Goal: Information Seeking & Learning: Learn about a topic

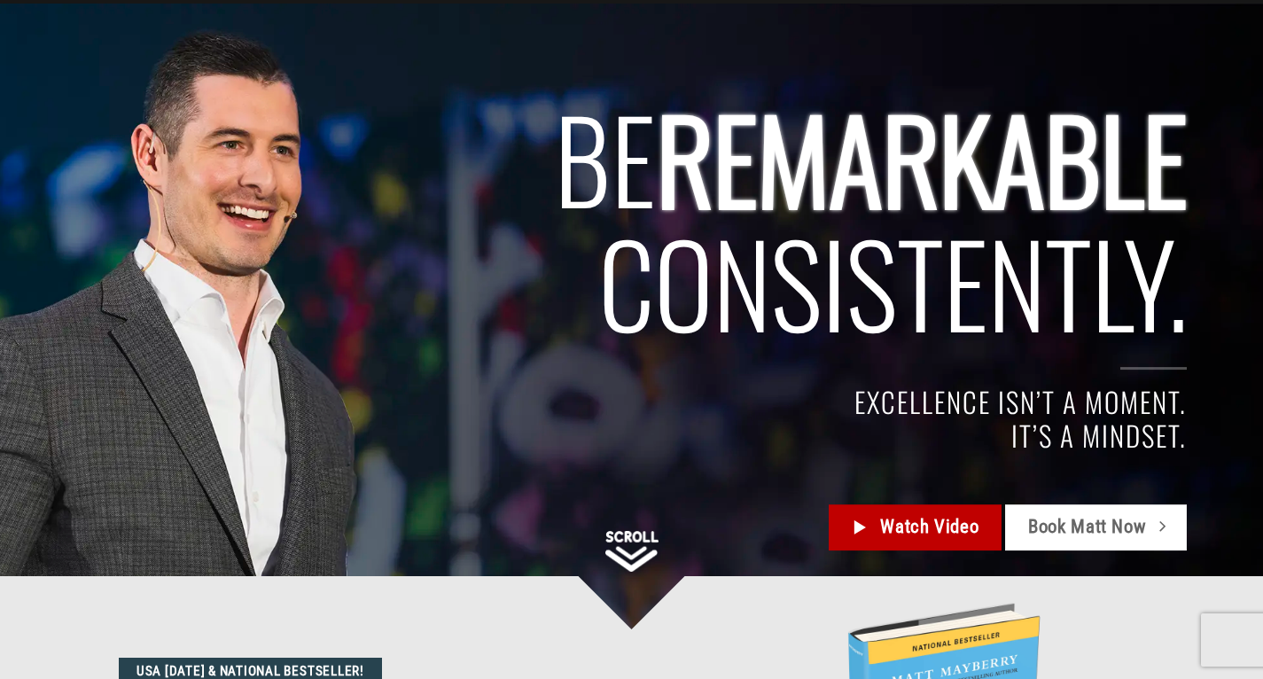
scroll to position [102, 0]
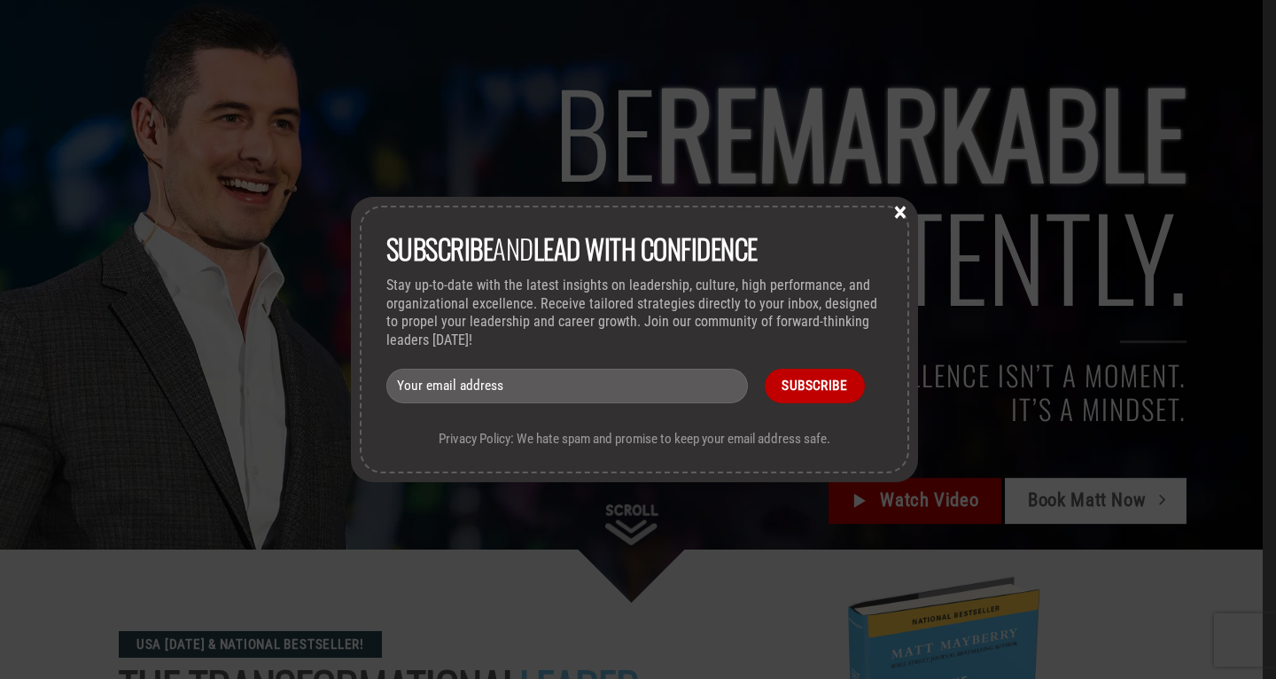
click at [906, 210] on button "×" at bounding box center [900, 211] width 27 height 16
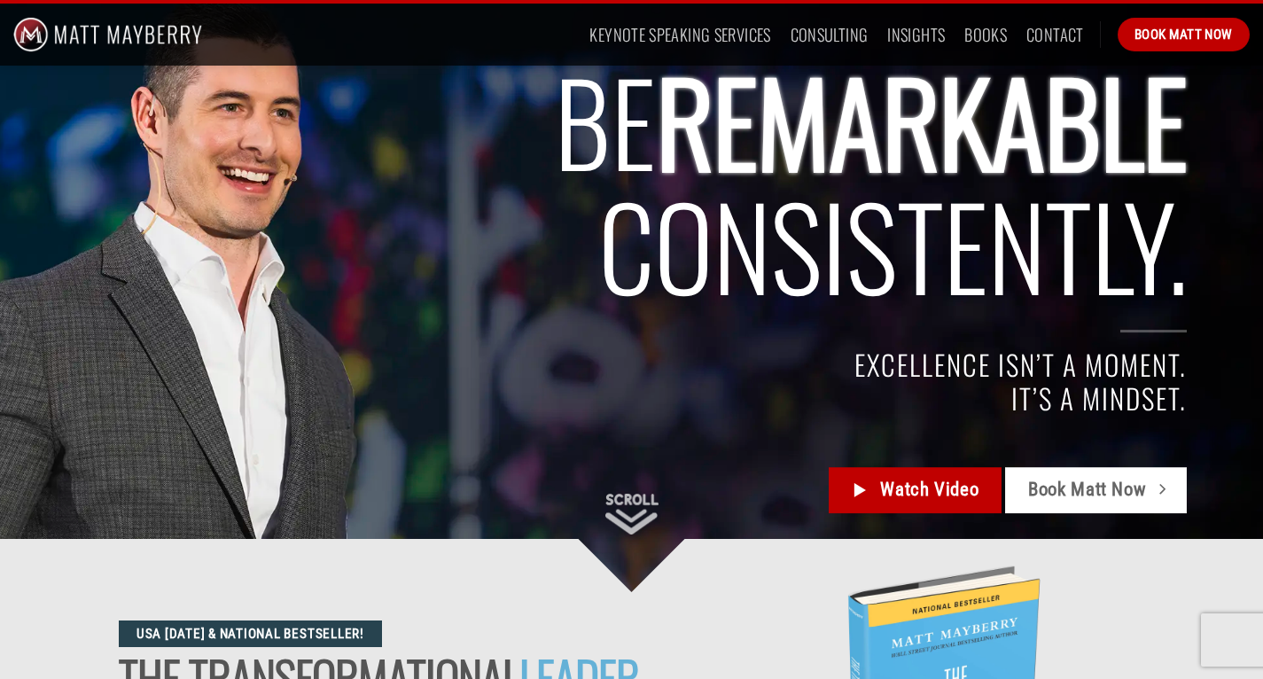
scroll to position [0, 0]
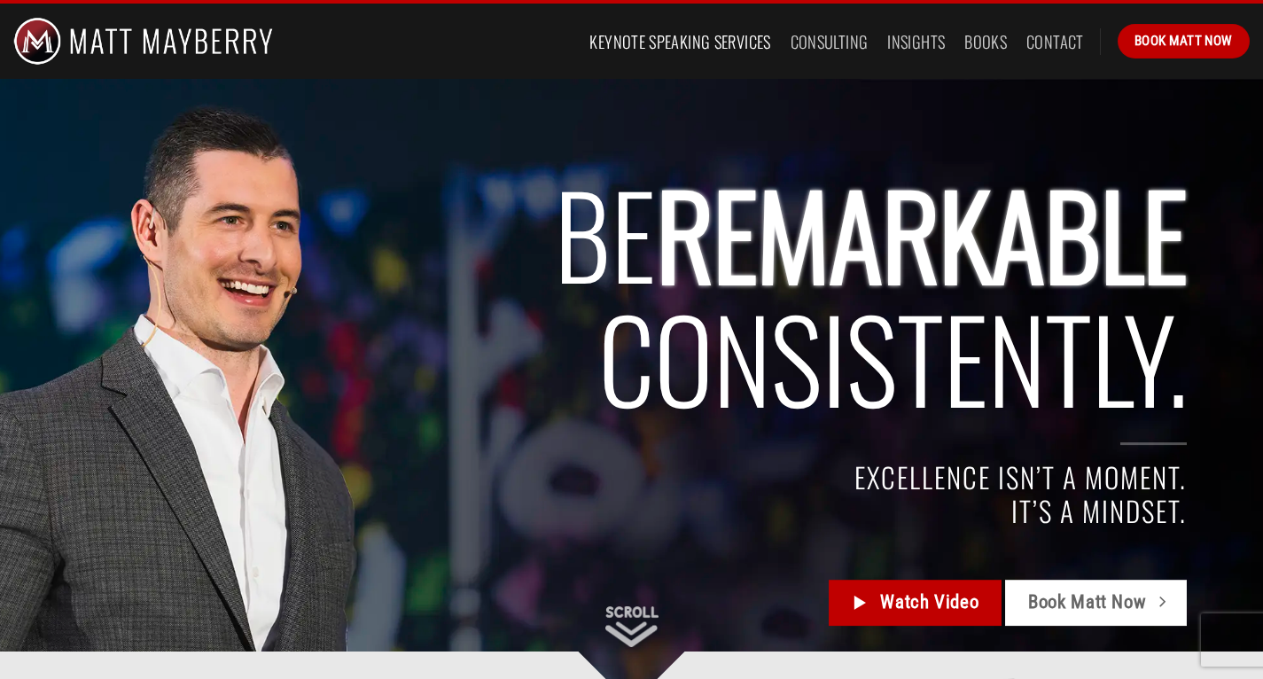
click at [689, 50] on link "Keynote Speaking Services" at bounding box center [679, 42] width 181 height 32
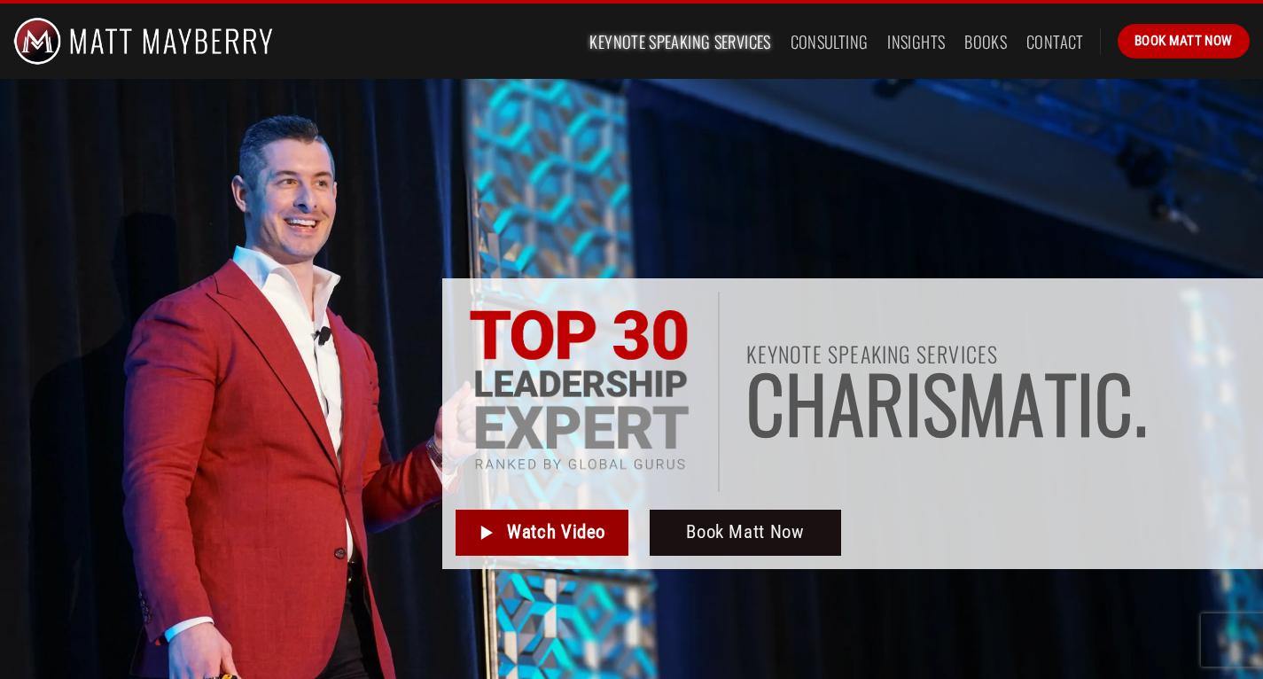
click at [539, 543] on span "Watch Video" at bounding box center [556, 531] width 98 height 29
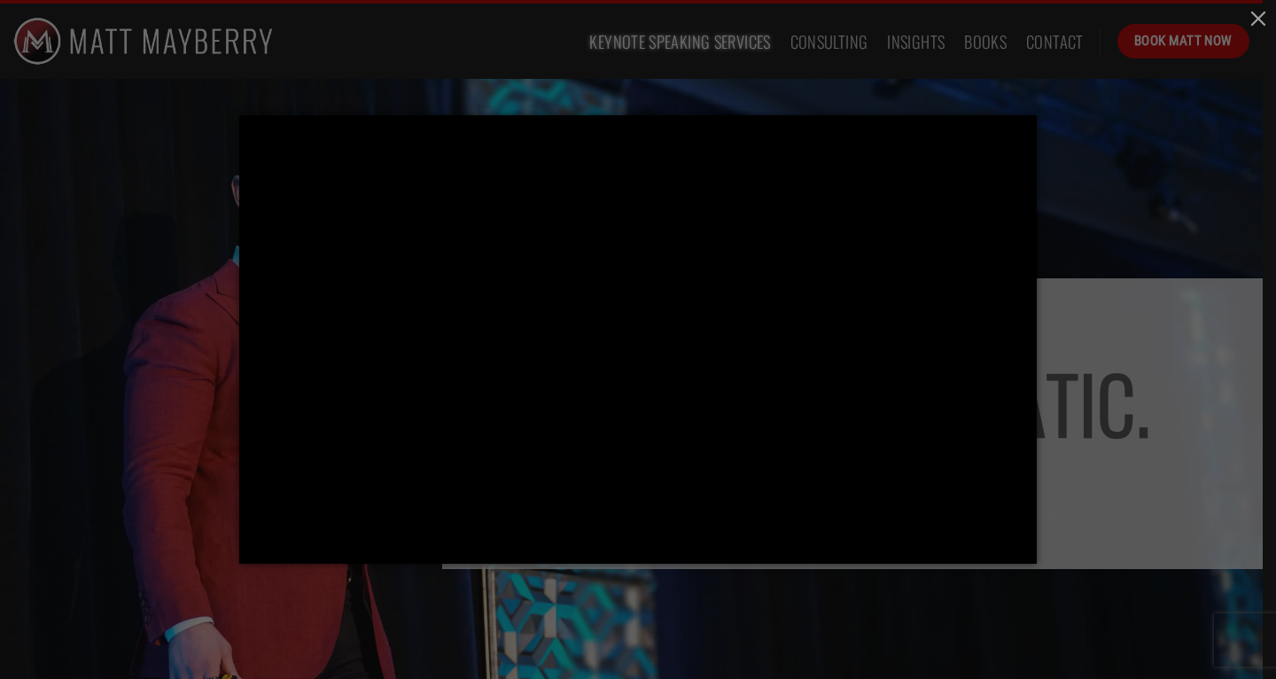
click at [1096, 143] on div at bounding box center [638, 339] width 1276 height 679
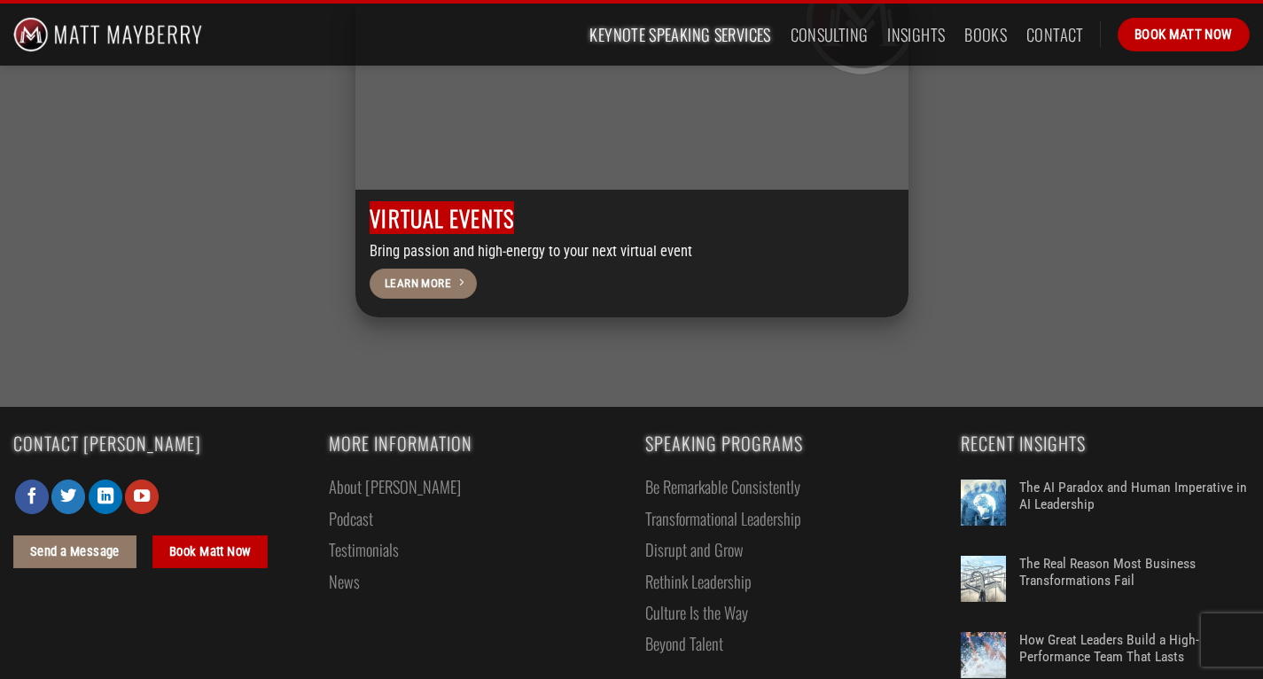
scroll to position [5794, 0]
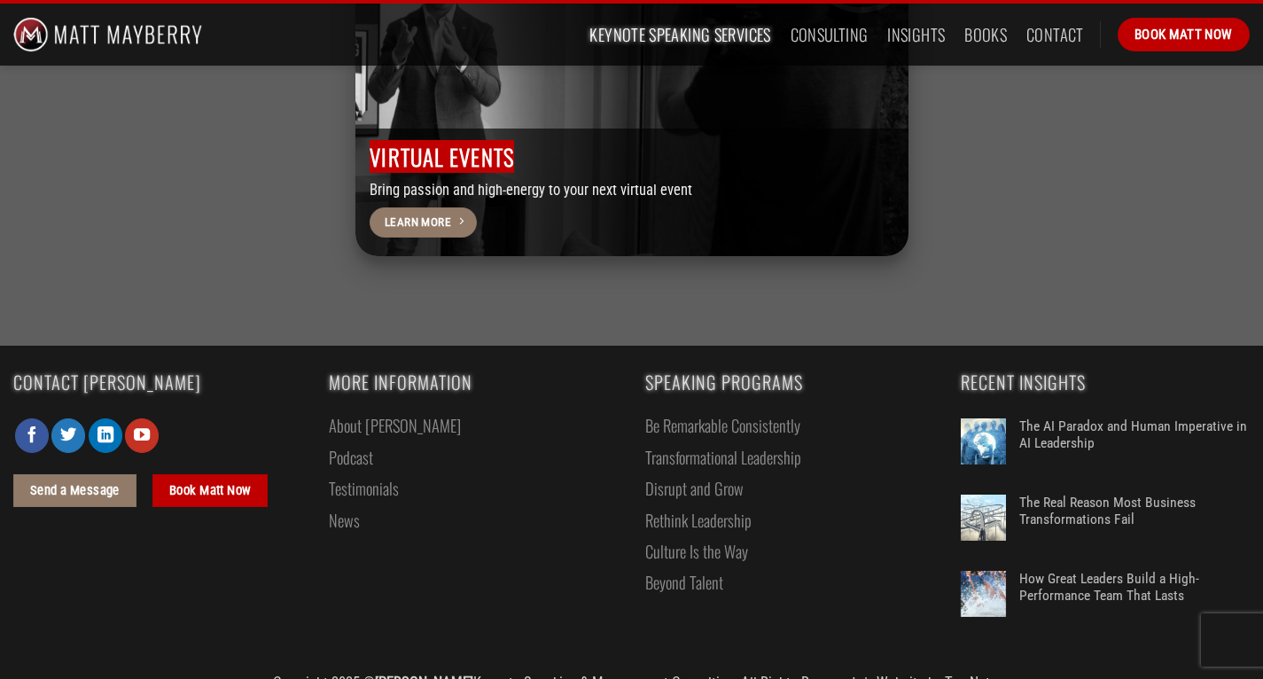
click at [381, 409] on link "About [PERSON_NAME]" at bounding box center [395, 424] width 132 height 31
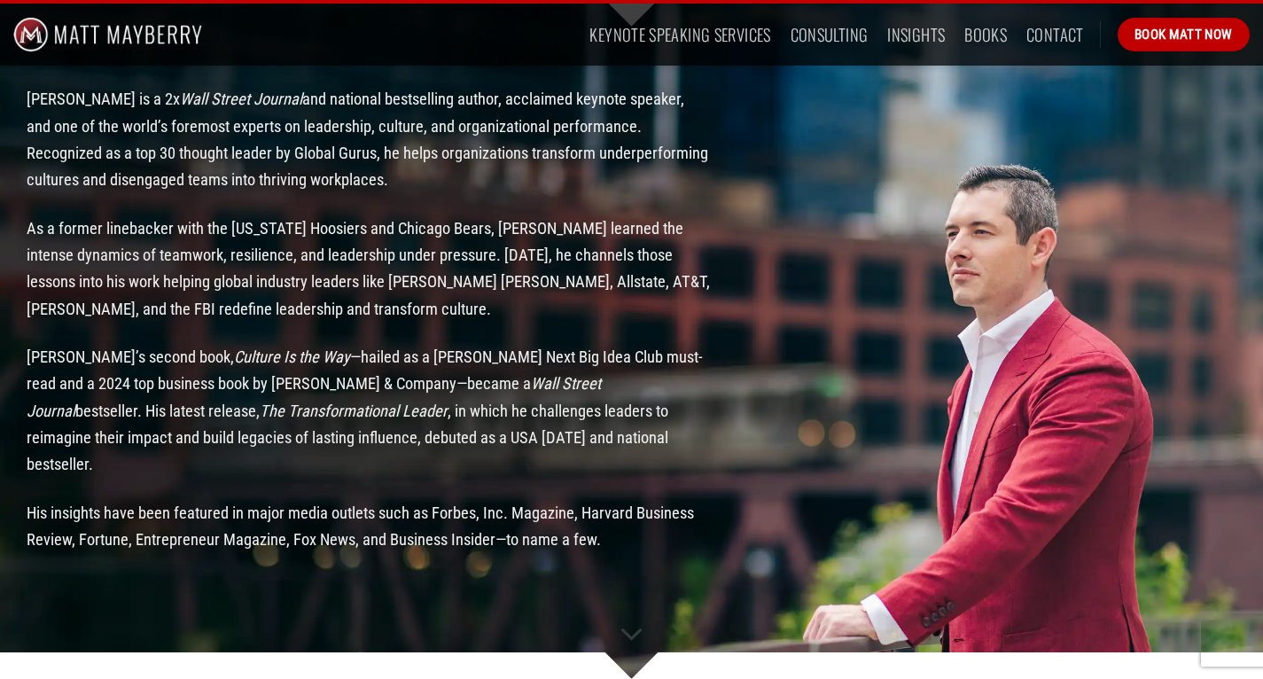
scroll to position [1617, 0]
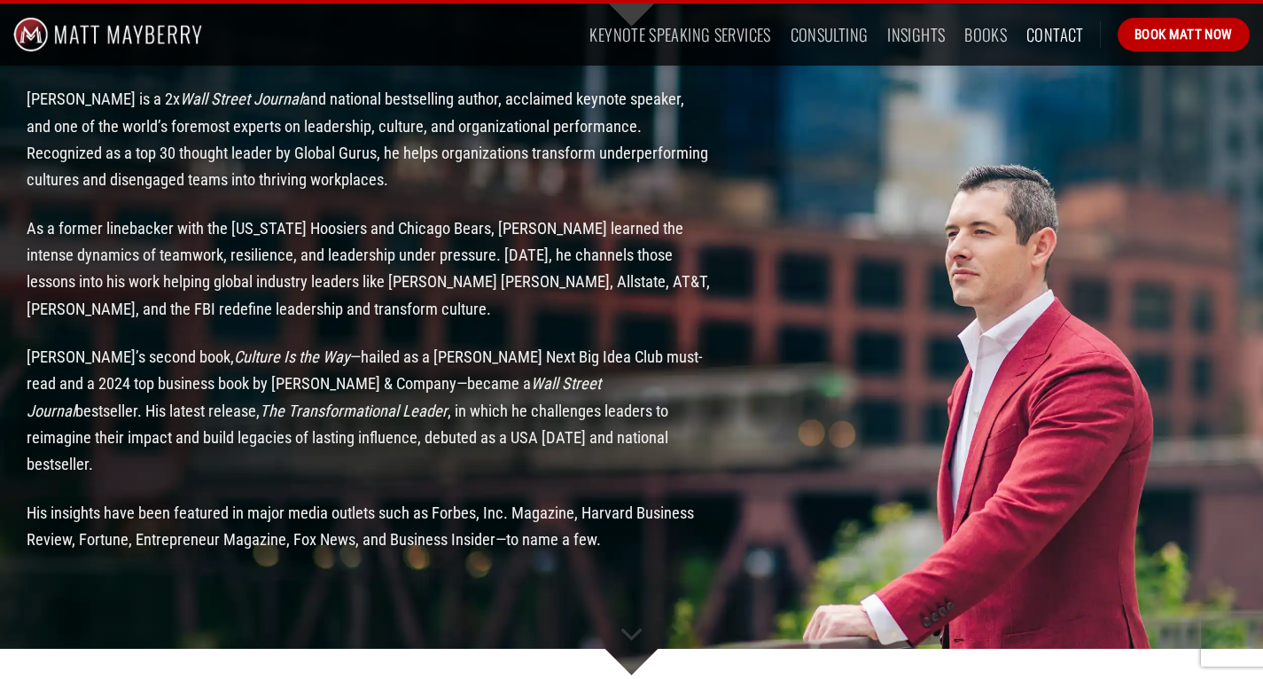
click at [1061, 39] on link "Contact" at bounding box center [1055, 35] width 58 height 32
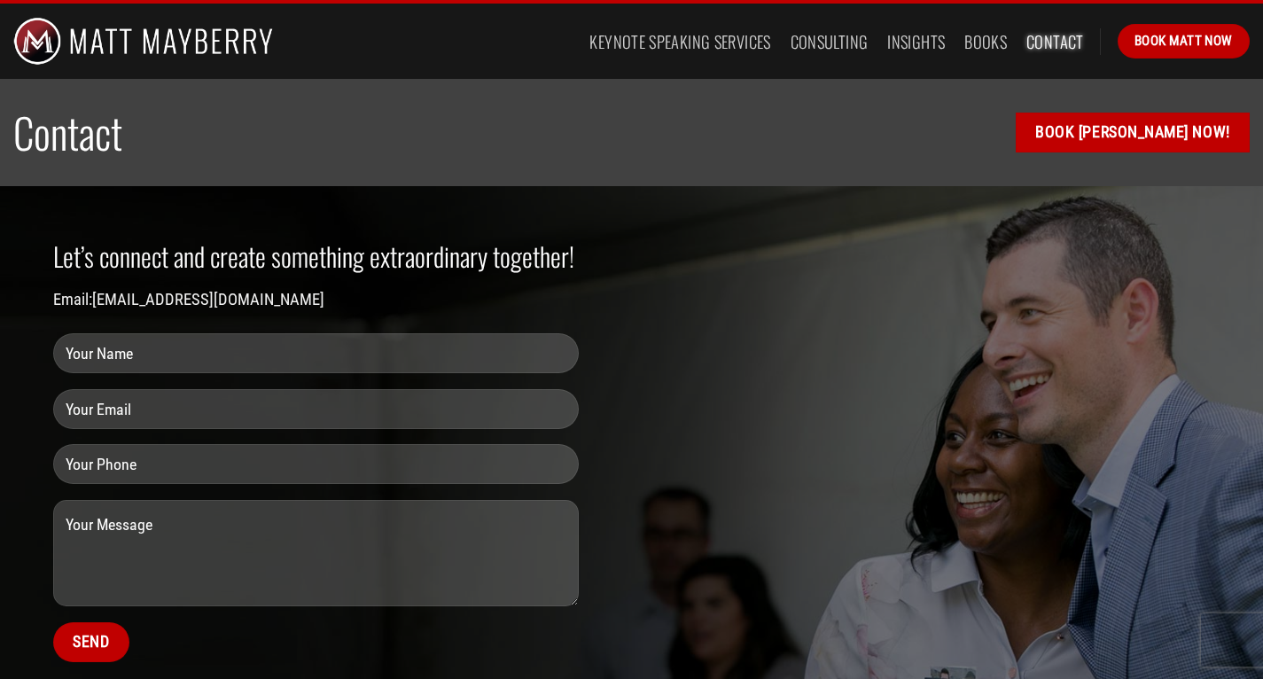
click at [199, 45] on img at bounding box center [143, 41] width 260 height 75
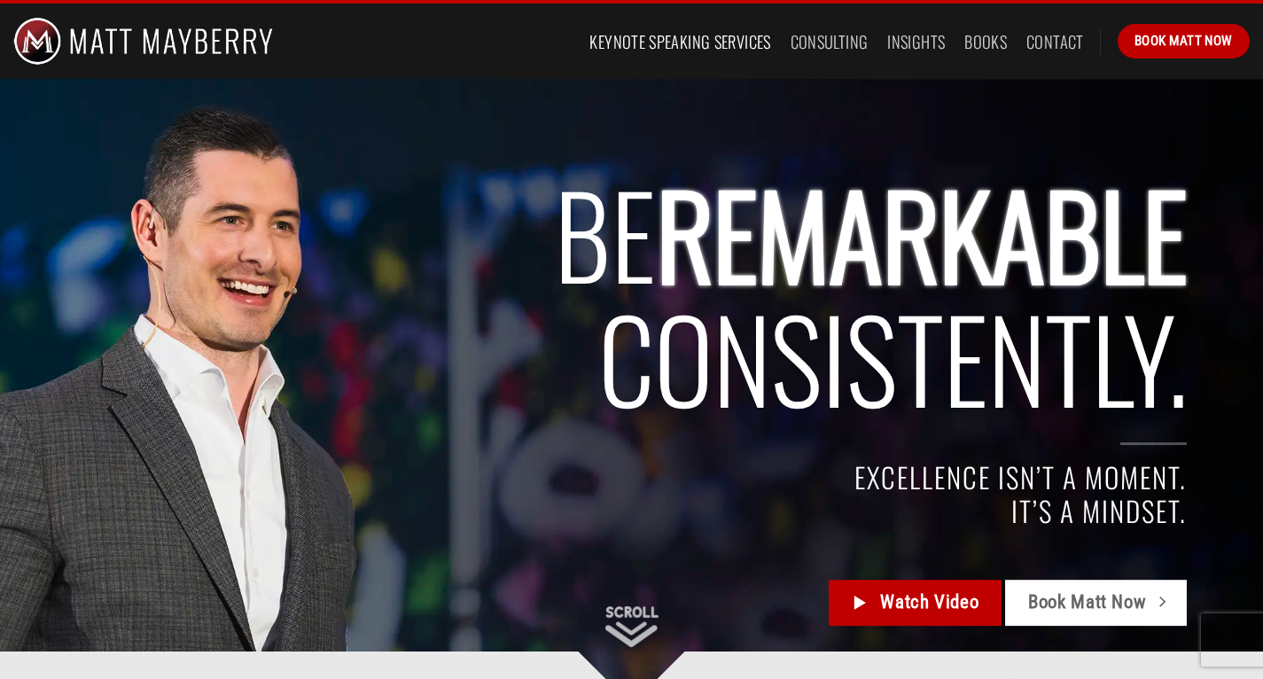
click at [711, 48] on link "Keynote Speaking Services" at bounding box center [679, 42] width 181 height 32
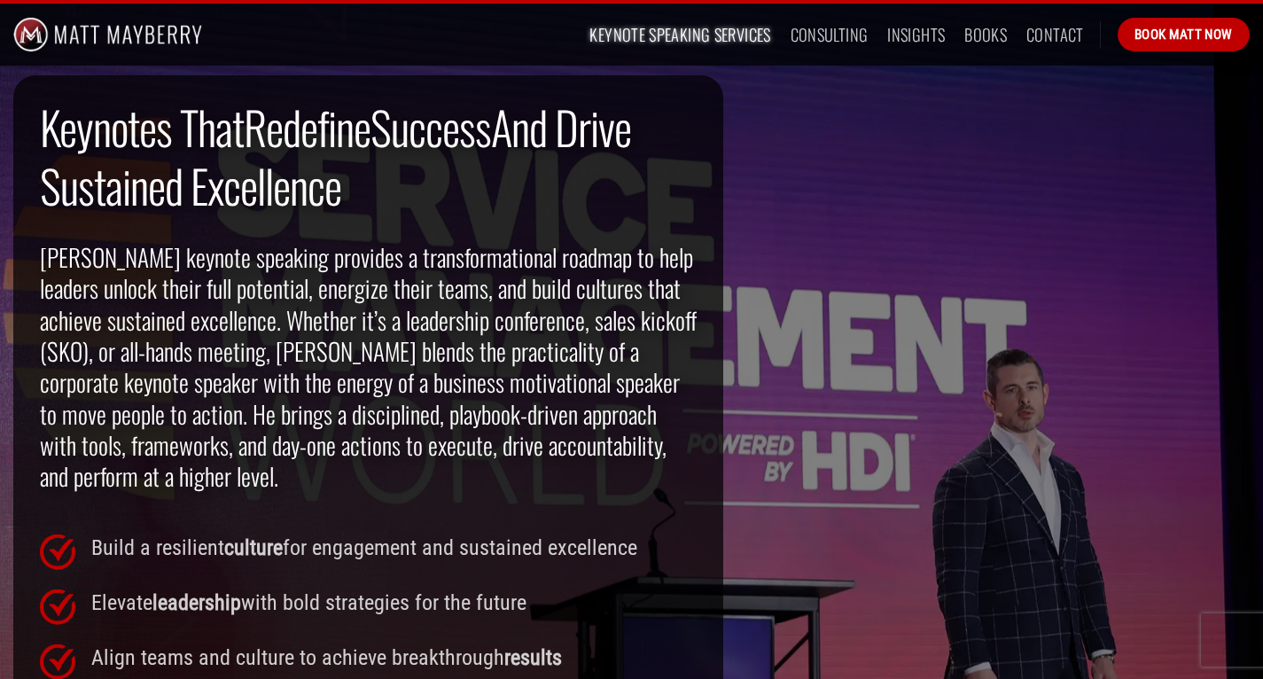
scroll to position [1179, 0]
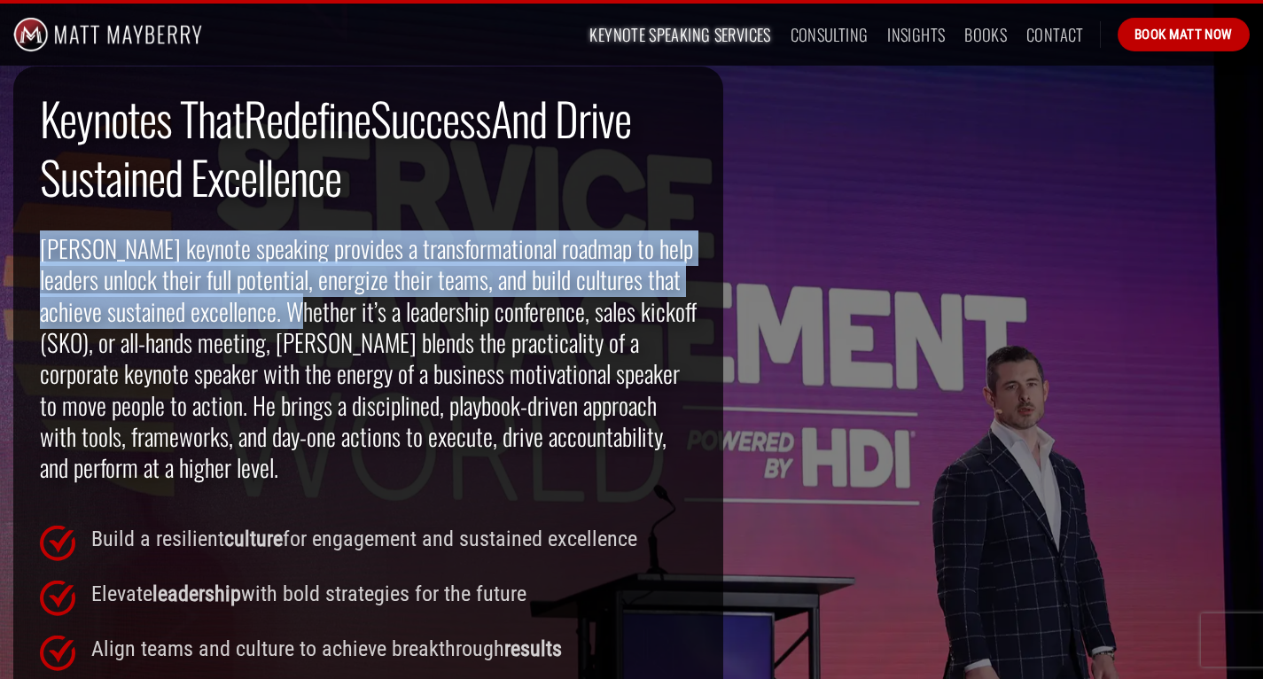
drag, startPoint x: 280, startPoint y: 315, endPoint x: 19, endPoint y: 237, distance: 271.9
click at [19, 237] on div "Keynotes That Redefine Success And Drive Sustained Excellence Matt Mayberry’s k…" at bounding box center [368, 422] width 710 height 712
copy h2 "Matt Mayberry’s keynote speaking provides a transformational roadmap to help le…"
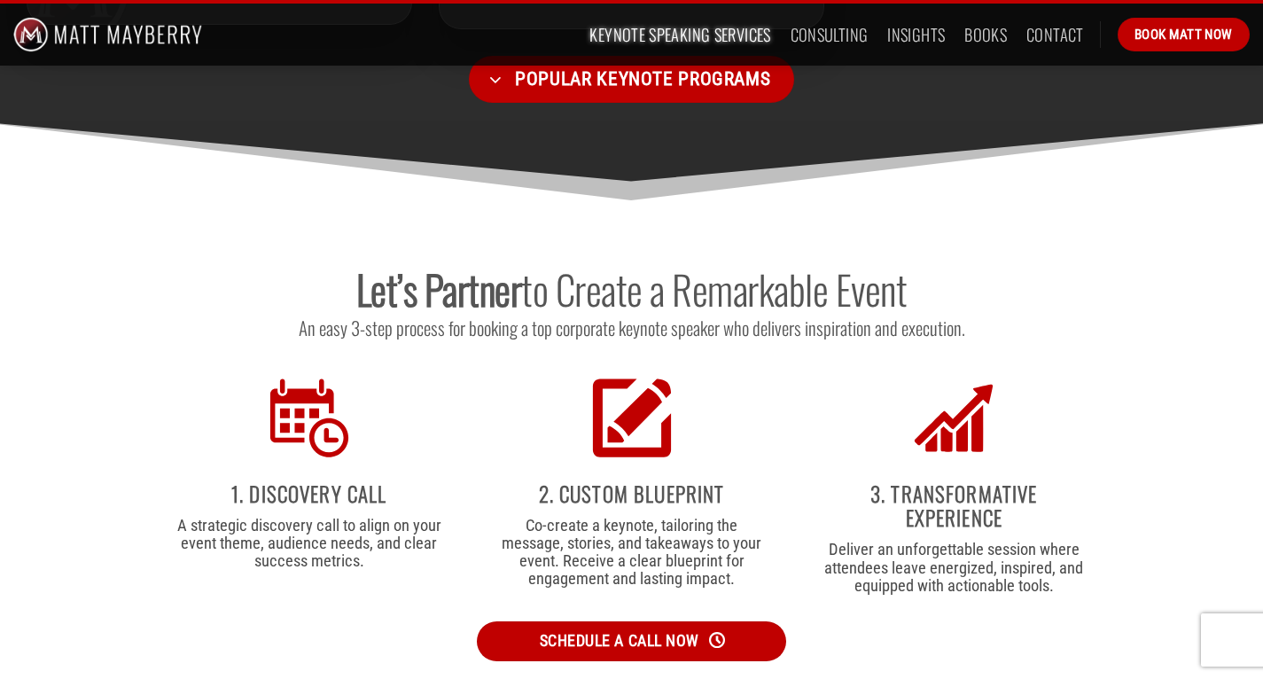
scroll to position [3414, 0]
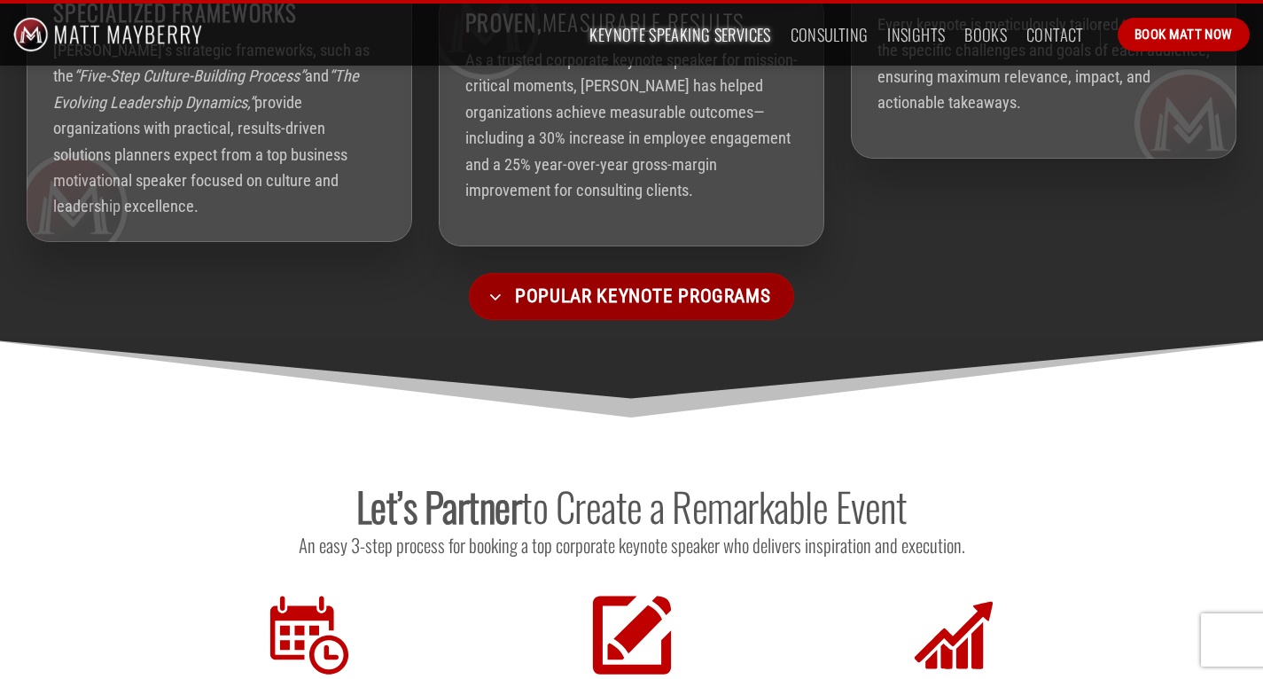
click at [671, 281] on span "Popular Keynote Programs" at bounding box center [642, 296] width 255 height 30
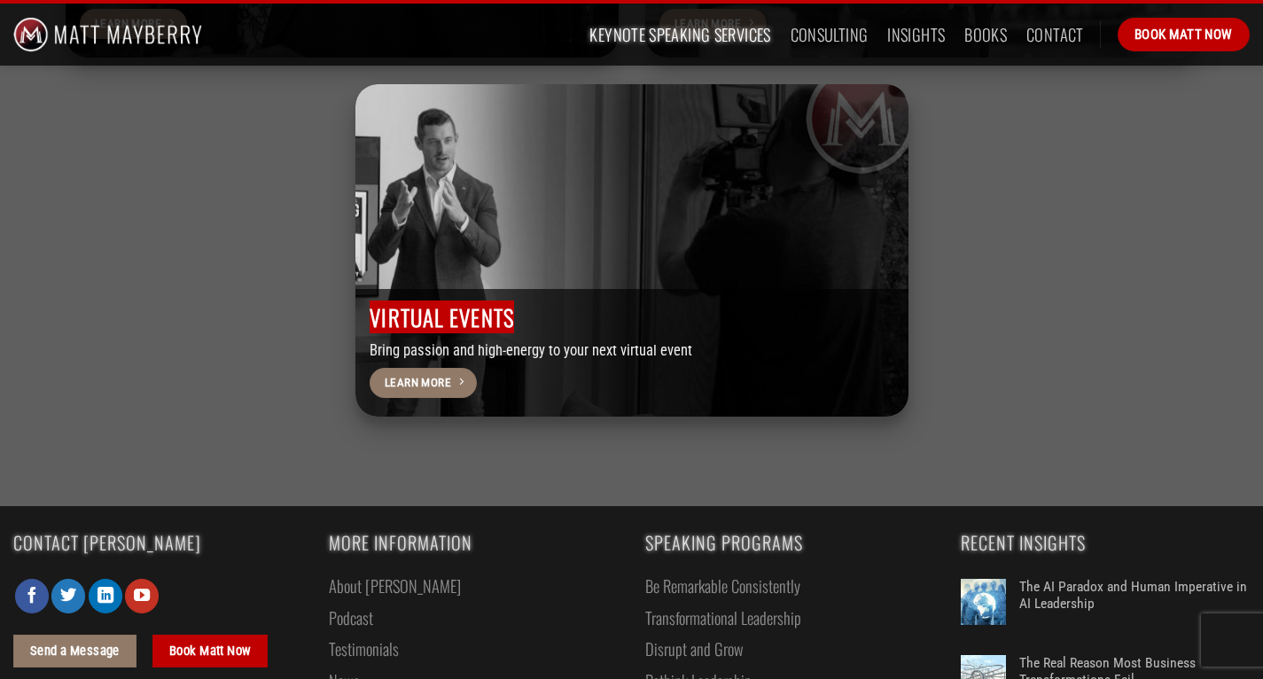
scroll to position [5794, 0]
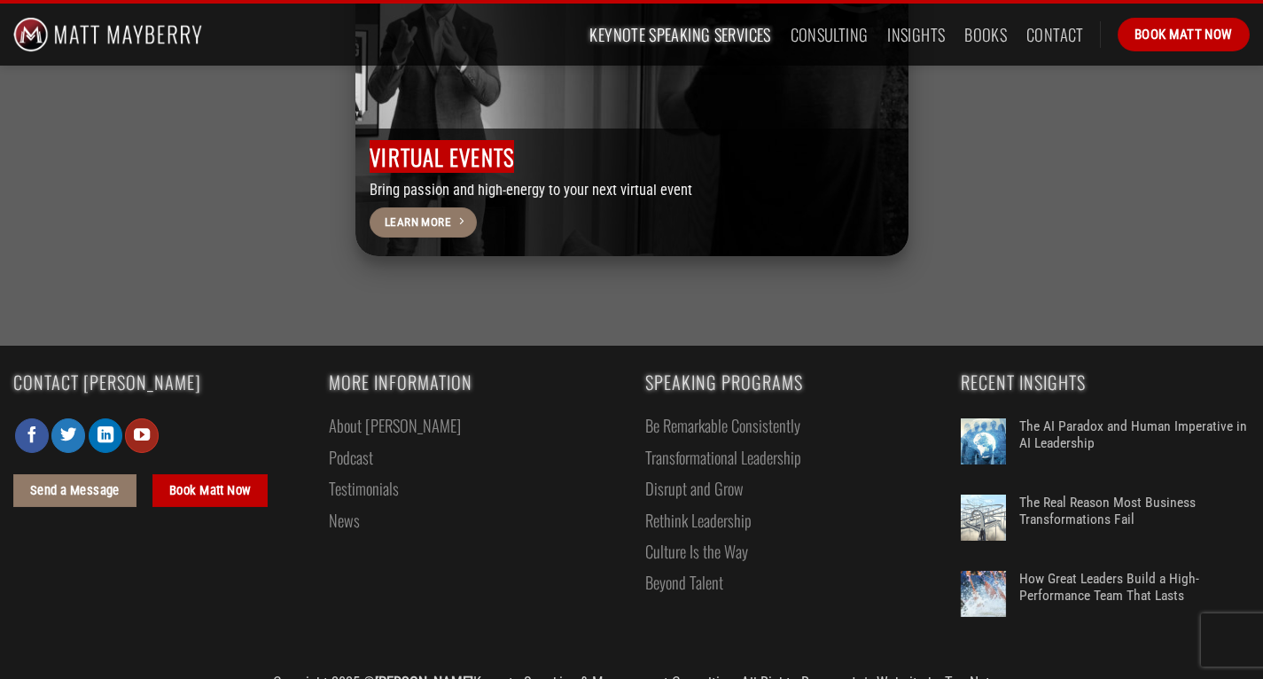
click at [149, 425] on icon "Follow on YouTube" at bounding box center [142, 434] width 16 height 19
